Goal: Task Accomplishment & Management: Complete application form

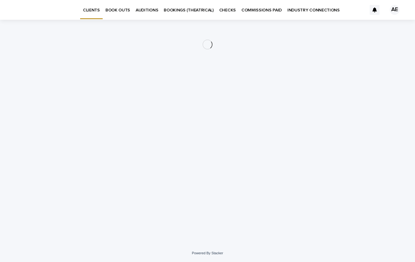
click at [123, 10] on p "BOOK OUTS" at bounding box center [118, 6] width 25 height 13
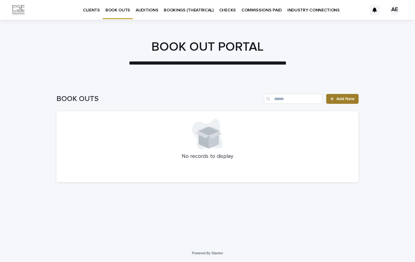
click at [342, 99] on span "Add New" at bounding box center [346, 99] width 18 height 4
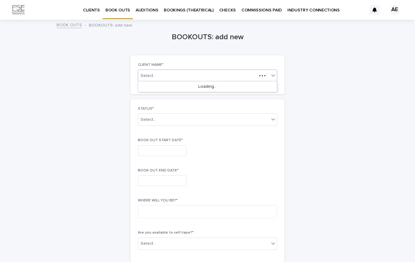
click at [182, 76] on div "Select..." at bounding box center [197, 76] width 119 height 8
click at [176, 88] on div "[PERSON_NAME]" at bounding box center [207, 86] width 139 height 11
click at [164, 121] on div "Select..." at bounding box center [203, 119] width 131 height 10
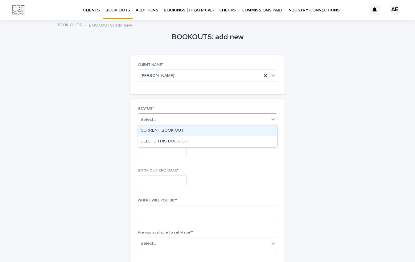
click at [162, 128] on div "CURRENT BOOK OUT" at bounding box center [207, 130] width 139 height 11
click at [157, 148] on input "text" at bounding box center [162, 150] width 49 height 11
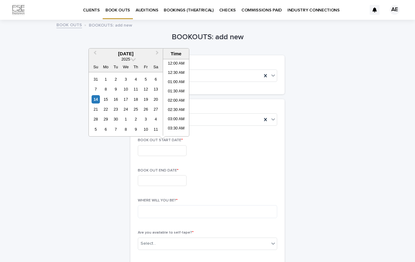
scroll to position [355, 0]
click at [105, 97] on div "15" at bounding box center [106, 99] width 8 height 8
type input "**********"
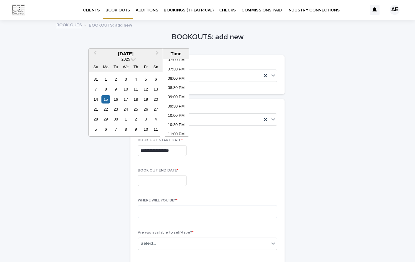
click at [158, 182] on input "text" at bounding box center [162, 180] width 49 height 11
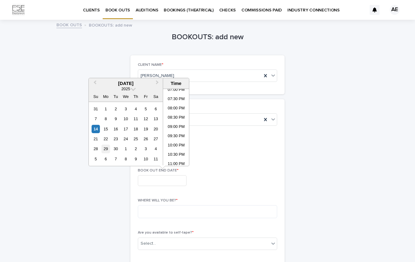
click at [106, 148] on div "29" at bounding box center [106, 148] width 8 height 8
click at [115, 147] on div "30" at bounding box center [116, 148] width 8 height 8
type input "**********"
click at [154, 208] on textarea at bounding box center [207, 211] width 139 height 13
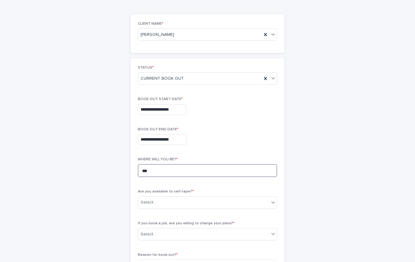
scroll to position [85, 0]
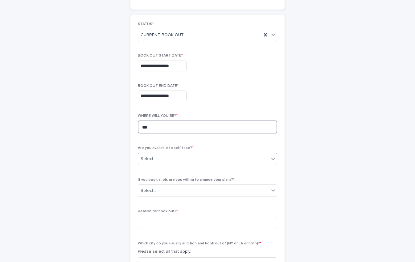
type textarea "***"
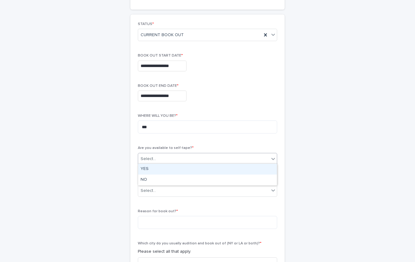
click at [192, 153] on div "Select..." at bounding box center [207, 159] width 139 height 12
click at [182, 172] on div "YES" at bounding box center [207, 169] width 139 height 11
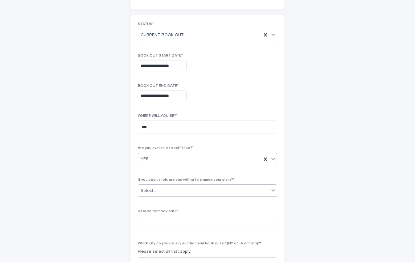
click at [178, 193] on div "Select..." at bounding box center [203, 190] width 131 height 10
click at [176, 199] on div "YES" at bounding box center [207, 200] width 139 height 11
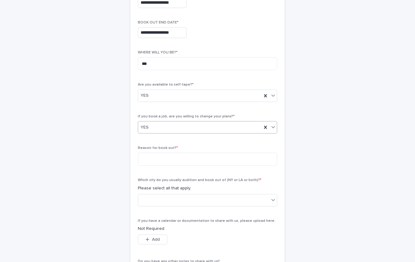
scroll to position [157, 0]
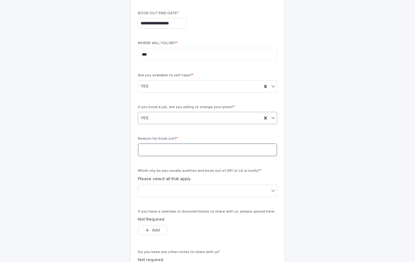
click at [186, 149] on textarea at bounding box center [207, 149] width 139 height 13
type textarea "*"
type textarea "**********"
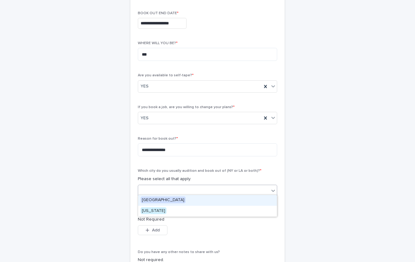
click at [176, 189] on div at bounding box center [203, 190] width 131 height 10
click at [174, 199] on div "[GEOGRAPHIC_DATA]" at bounding box center [207, 200] width 139 height 11
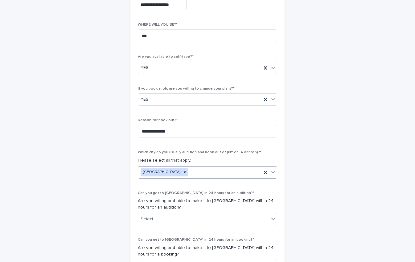
scroll to position [178, 0]
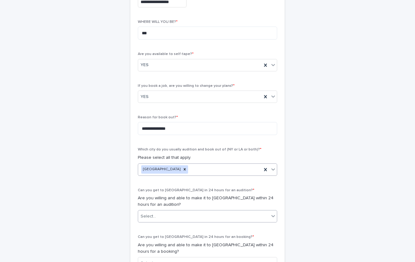
click at [174, 213] on div "Select..." at bounding box center [203, 216] width 131 height 10
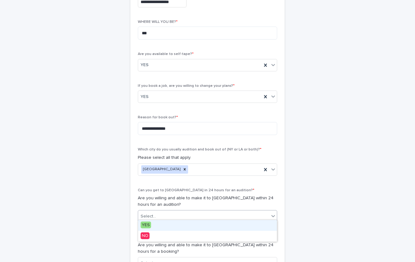
click at [170, 225] on div "YES" at bounding box center [207, 225] width 139 height 11
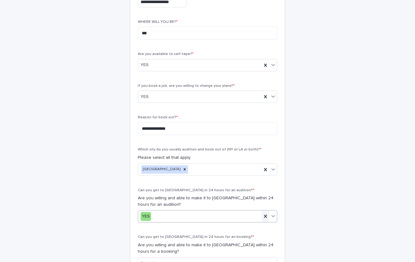
click at [267, 213] on icon at bounding box center [266, 216] width 6 height 6
click at [199, 211] on div "Select..." at bounding box center [203, 216] width 131 height 10
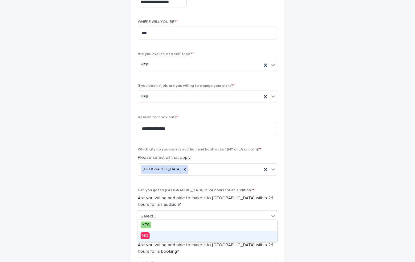
click at [181, 234] on div "NO" at bounding box center [207, 235] width 139 height 11
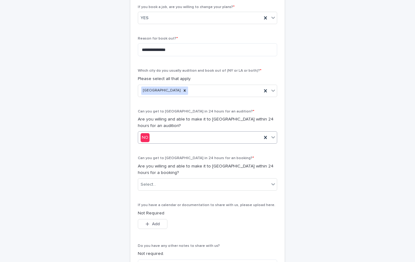
scroll to position [259, 0]
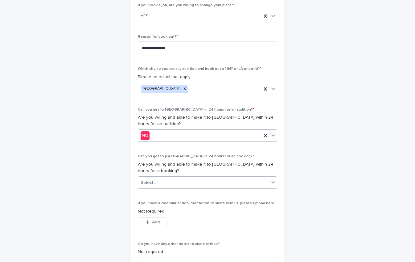
click at [198, 182] on div "Select..." at bounding box center [203, 182] width 131 height 10
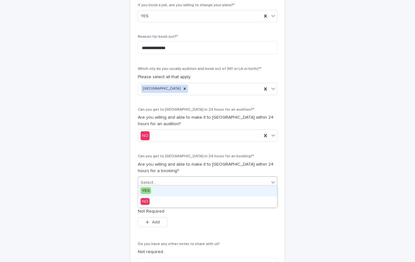
click at [193, 189] on div "YES" at bounding box center [207, 190] width 139 height 11
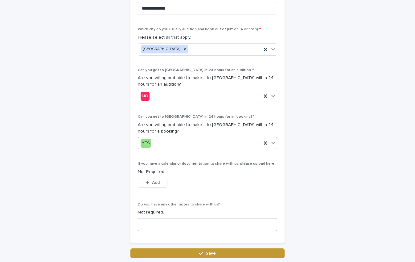
scroll to position [298, 0]
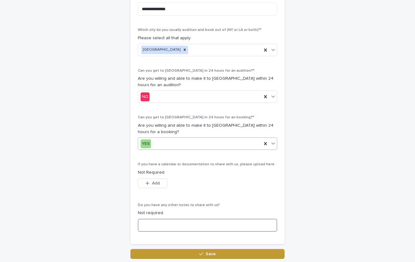
click at [176, 222] on textarea at bounding box center [207, 224] width 139 height 13
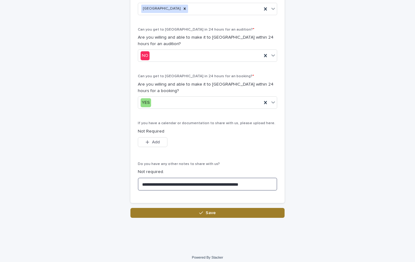
scroll to position [338, 0]
type textarea "**********"
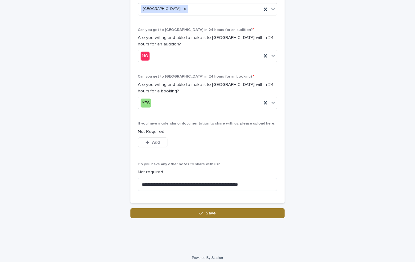
click at [207, 211] on span "Save" at bounding box center [211, 213] width 10 height 4
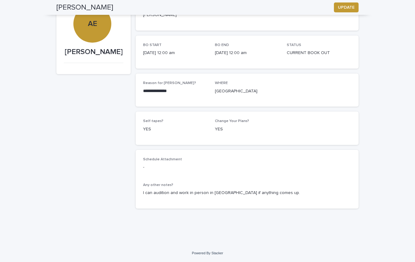
scroll to position [50, 0]
